Goal: Transaction & Acquisition: Book appointment/travel/reservation

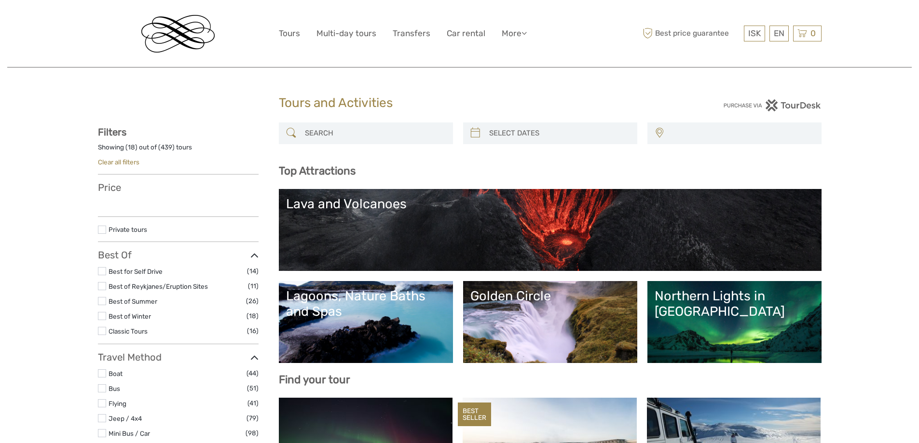
select select
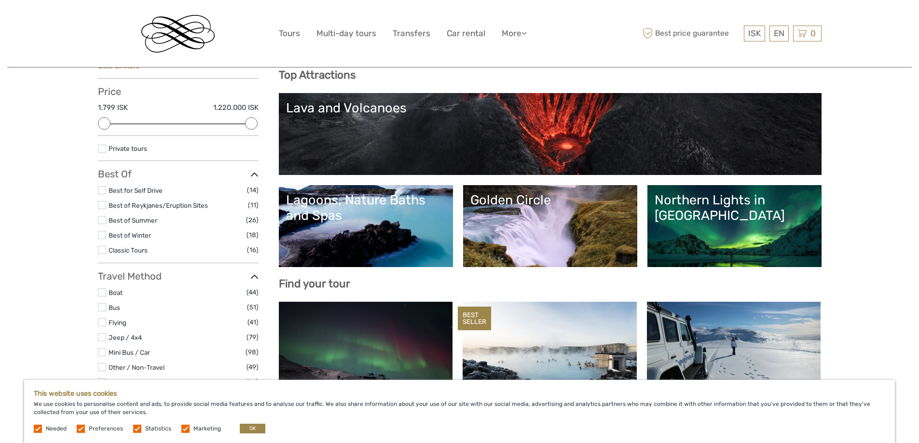
scroll to position [97, 0]
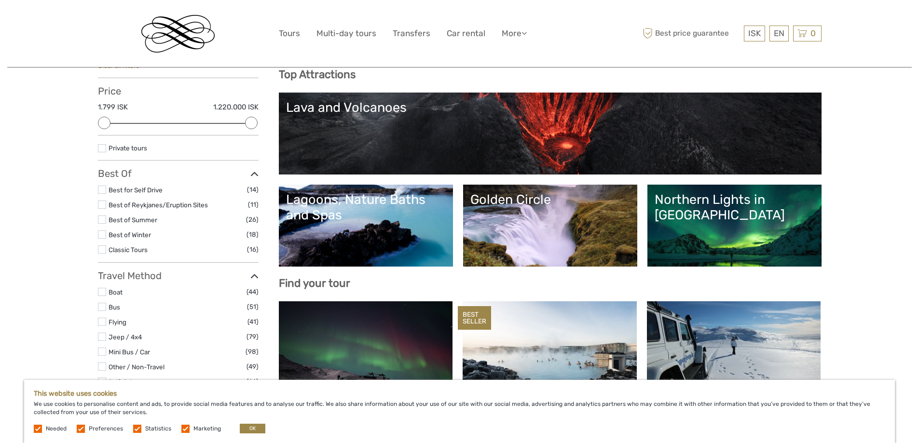
click at [691, 222] on link "Northern Lights in [GEOGRAPHIC_DATA]" at bounding box center [735, 226] width 160 height 68
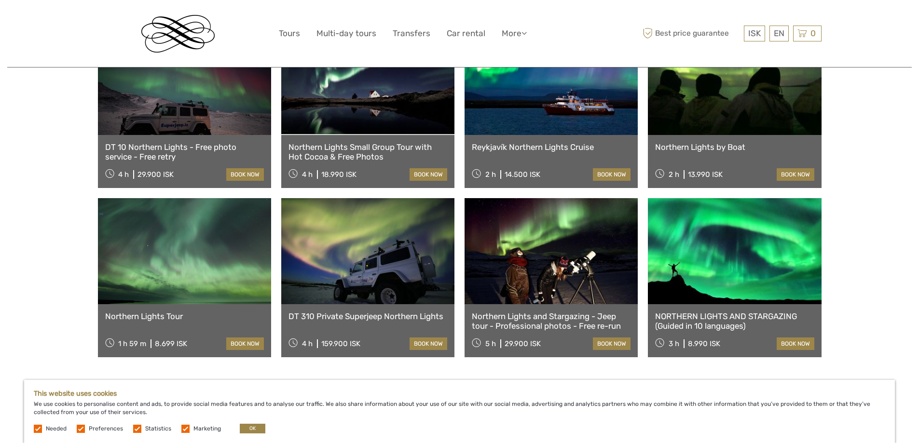
scroll to position [386, 0]
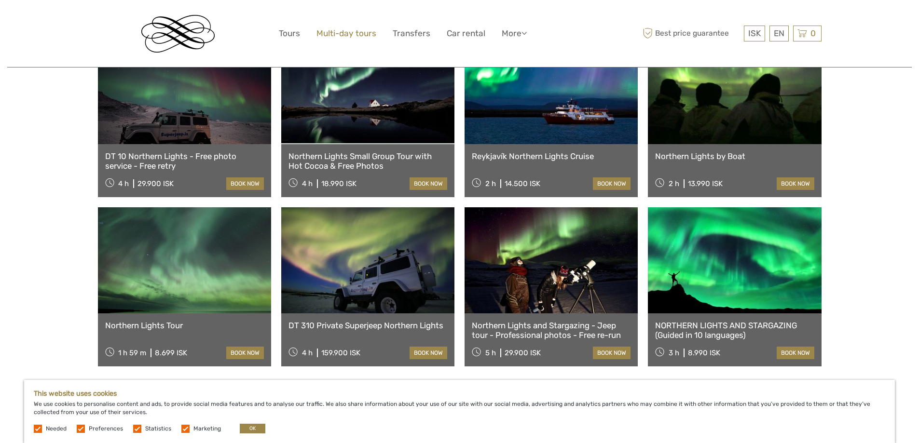
click at [342, 35] on link "Multi-day tours" at bounding box center [347, 34] width 60 height 14
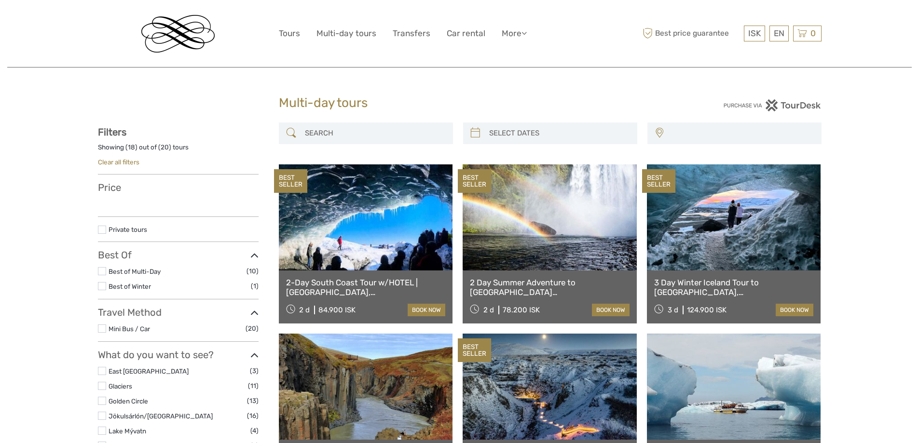
select select
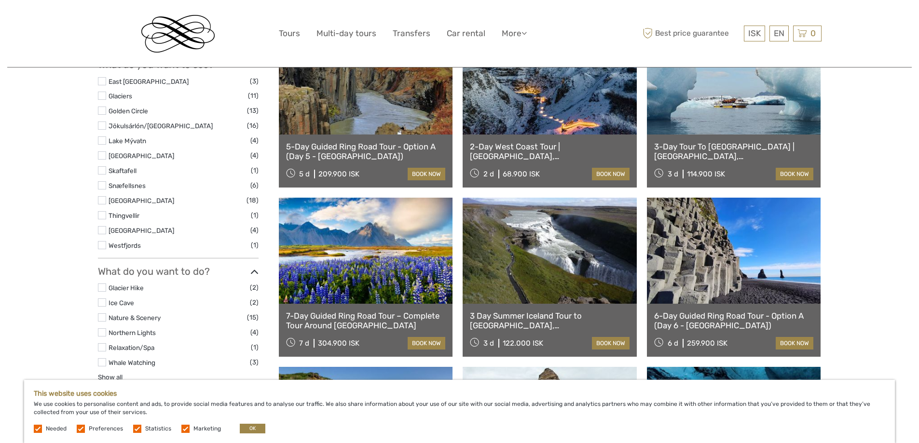
scroll to position [434, 0]
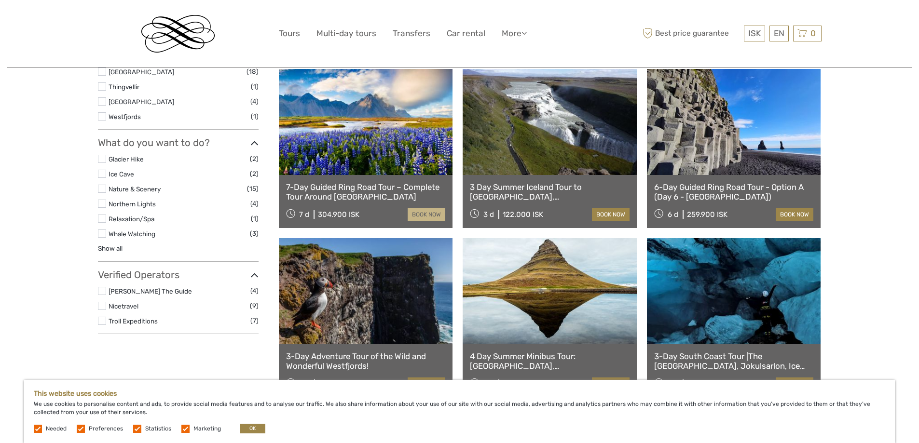
click at [424, 216] on link "book now" at bounding box center [427, 214] width 38 height 13
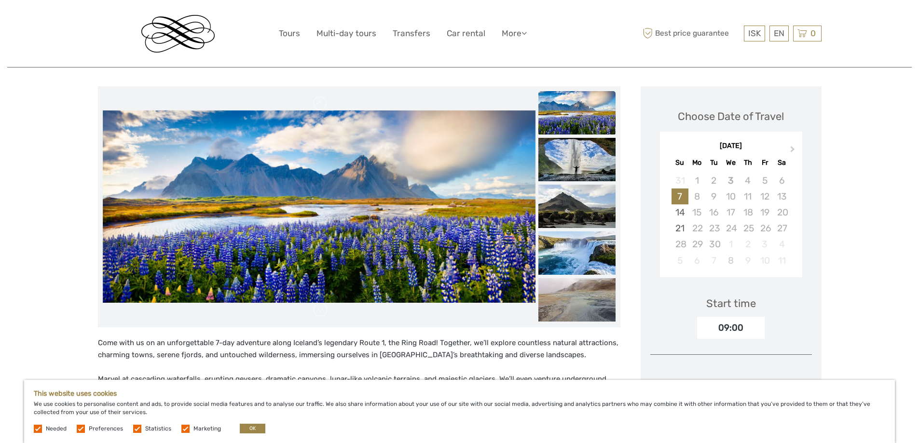
scroll to position [97, 0]
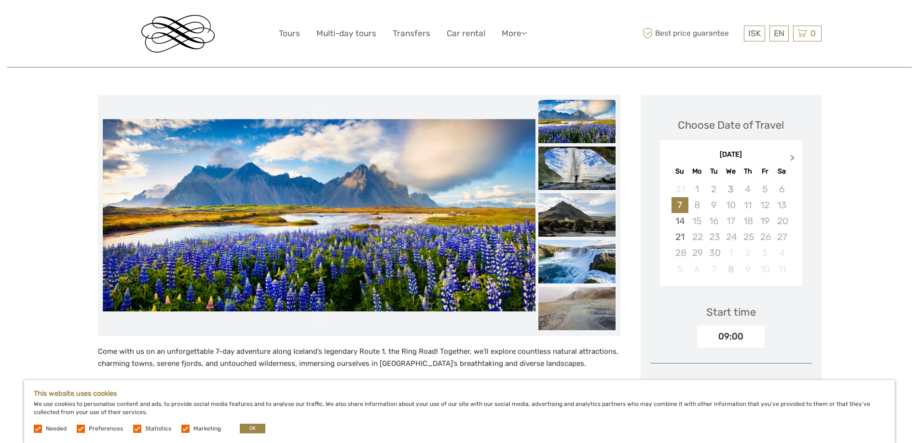
click at [794, 155] on button "Next Month" at bounding box center [793, 159] width 15 height 15
click at [793, 157] on span "Next Month" at bounding box center [793, 160] width 0 height 14
click at [794, 156] on button "Next Month" at bounding box center [793, 159] width 15 height 15
click at [793, 157] on span "Next Month" at bounding box center [793, 160] width 0 height 14
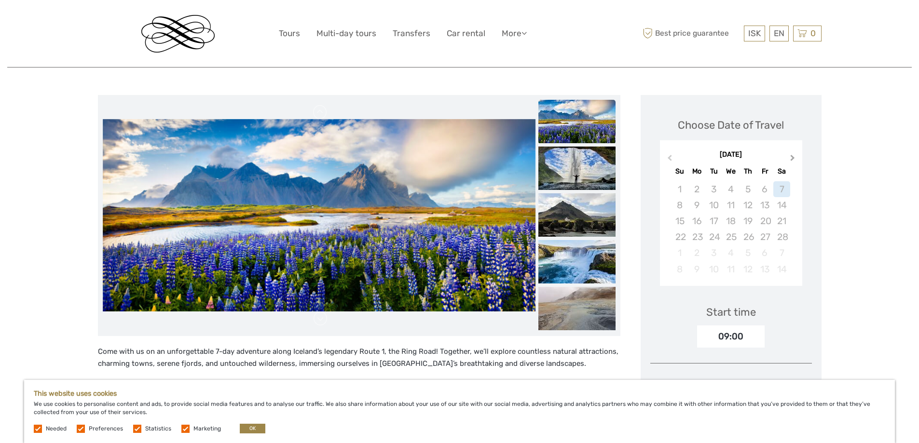
click at [793, 157] on span "Next Month" at bounding box center [793, 160] width 0 height 14
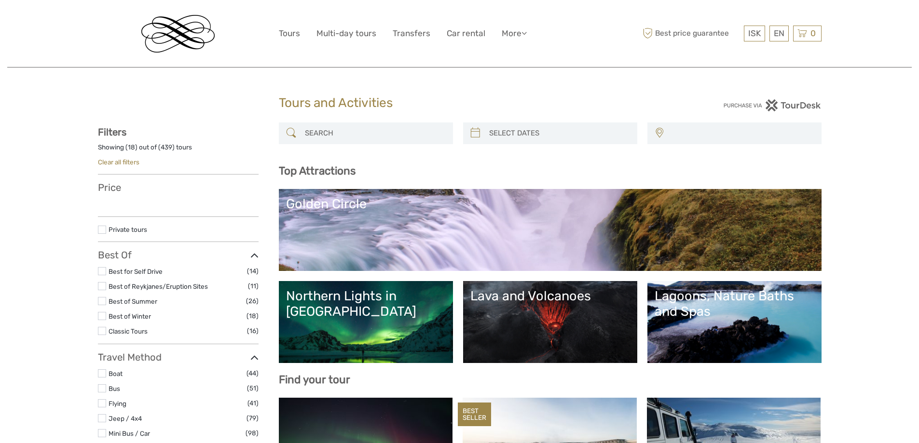
select select
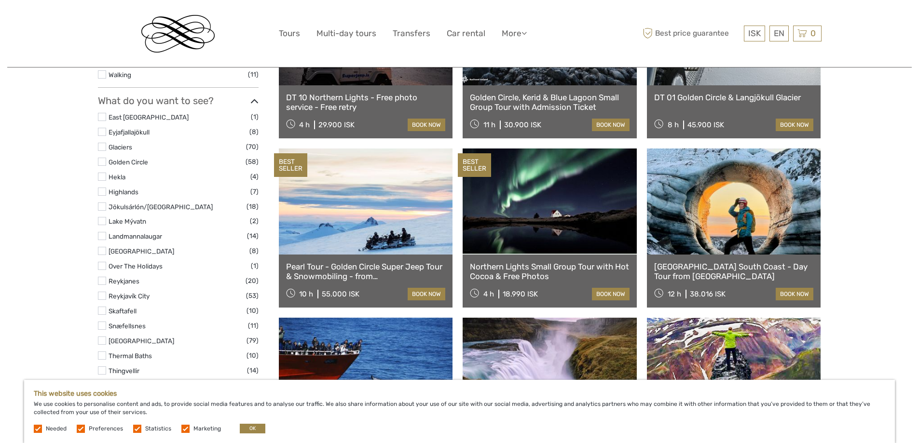
scroll to position [434, 0]
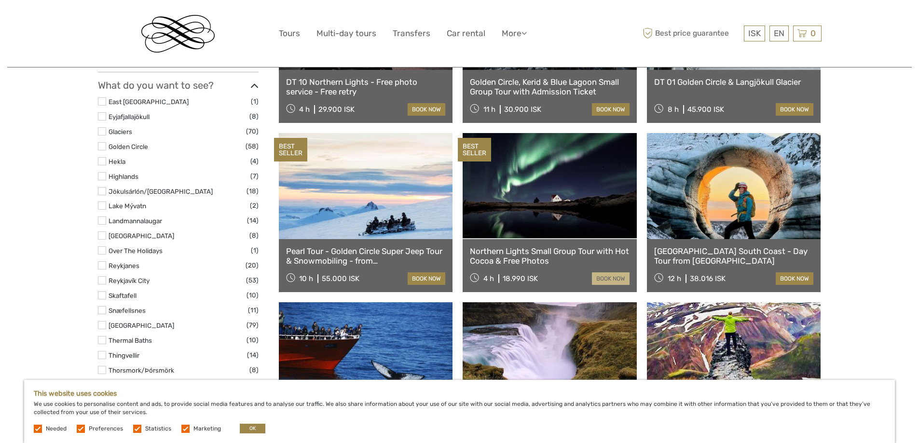
click at [599, 277] on link "book now" at bounding box center [611, 279] width 38 height 13
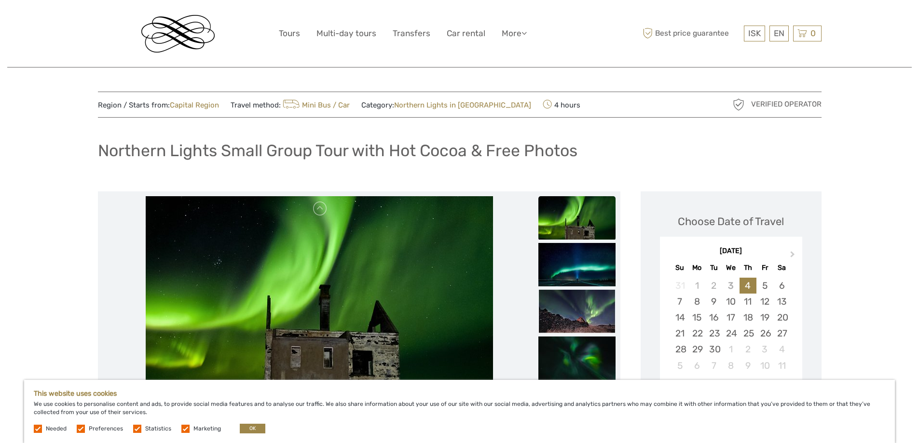
click at [180, 42] on img at bounding box center [177, 34] width 73 height 38
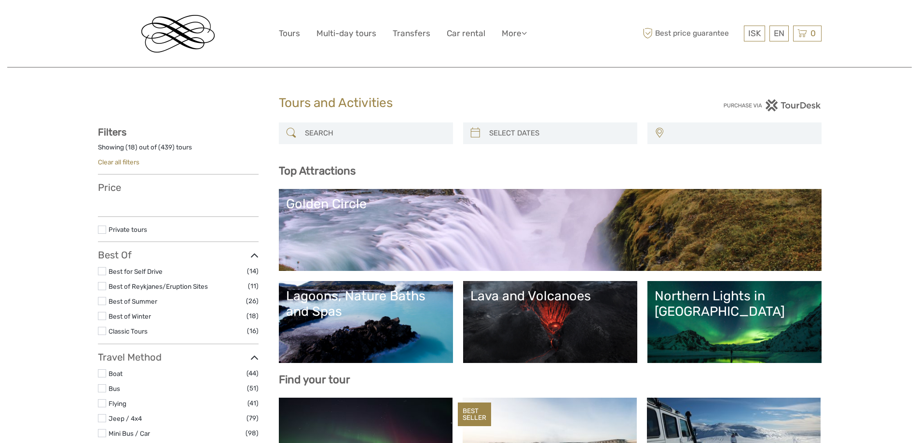
select select
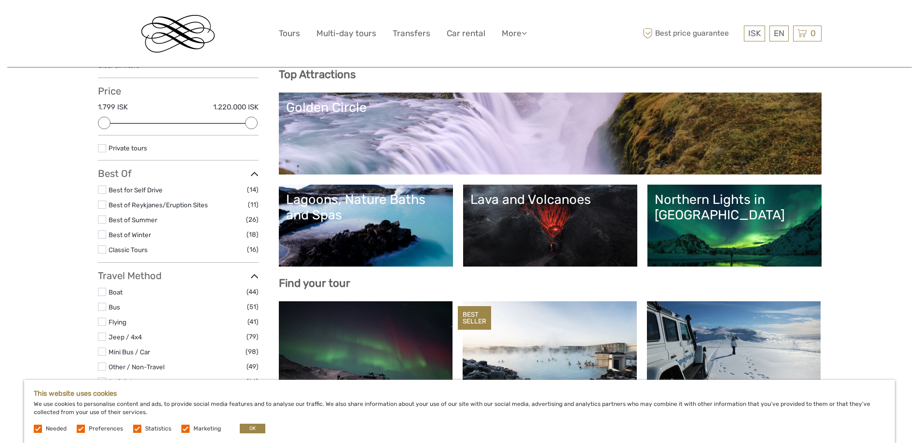
click at [508, 219] on link "Lava and Volcanoes" at bounding box center [550, 226] width 160 height 68
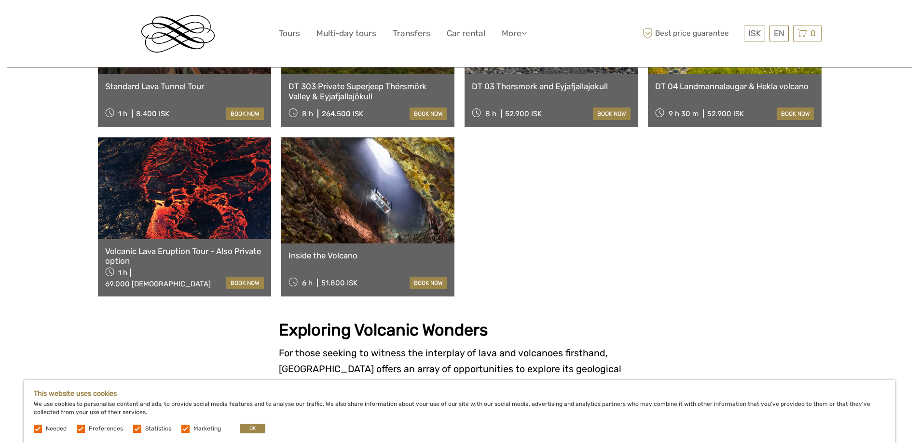
scroll to position [676, 0]
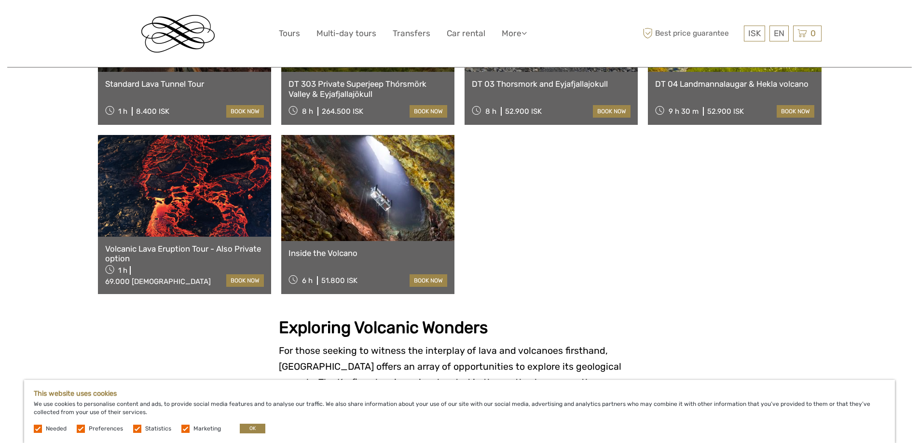
click at [405, 208] on link at bounding box center [367, 188] width 173 height 106
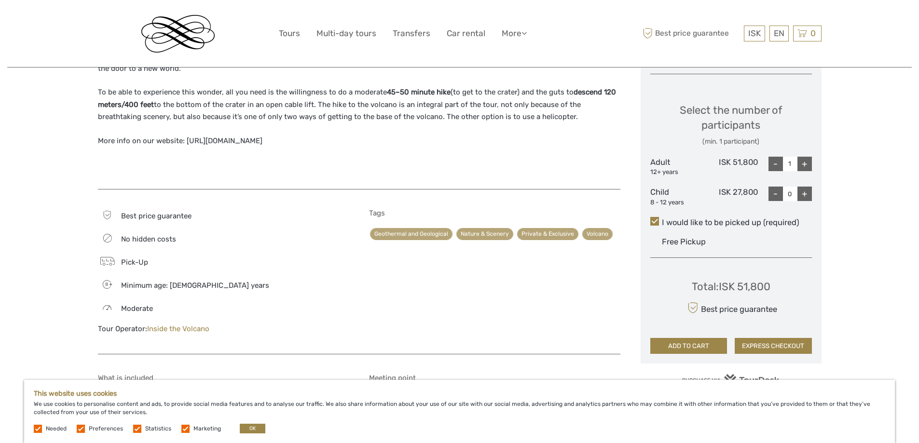
scroll to position [531, 0]
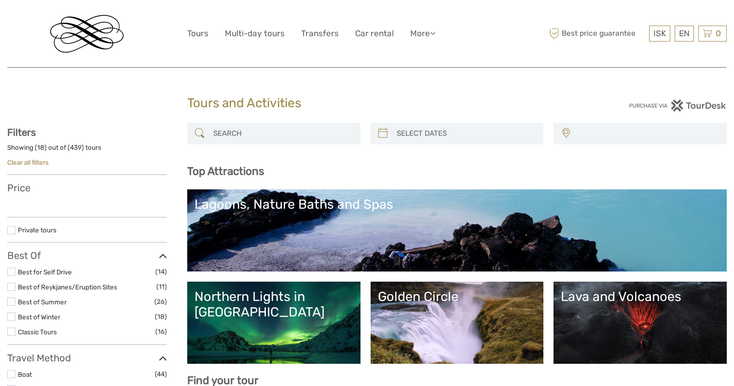
select select
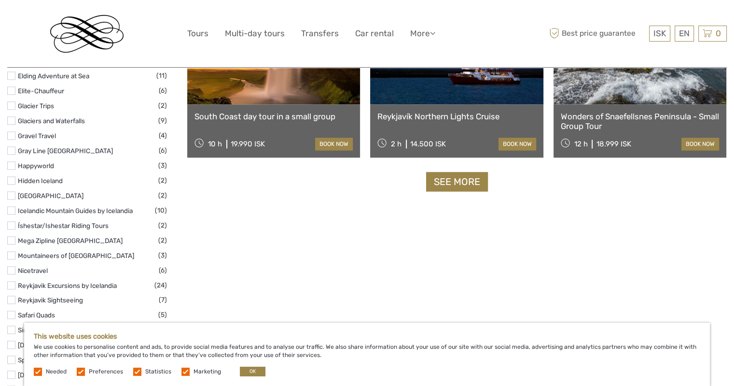
scroll to position [1255, 0]
